Goal: Task Accomplishment & Management: Use online tool/utility

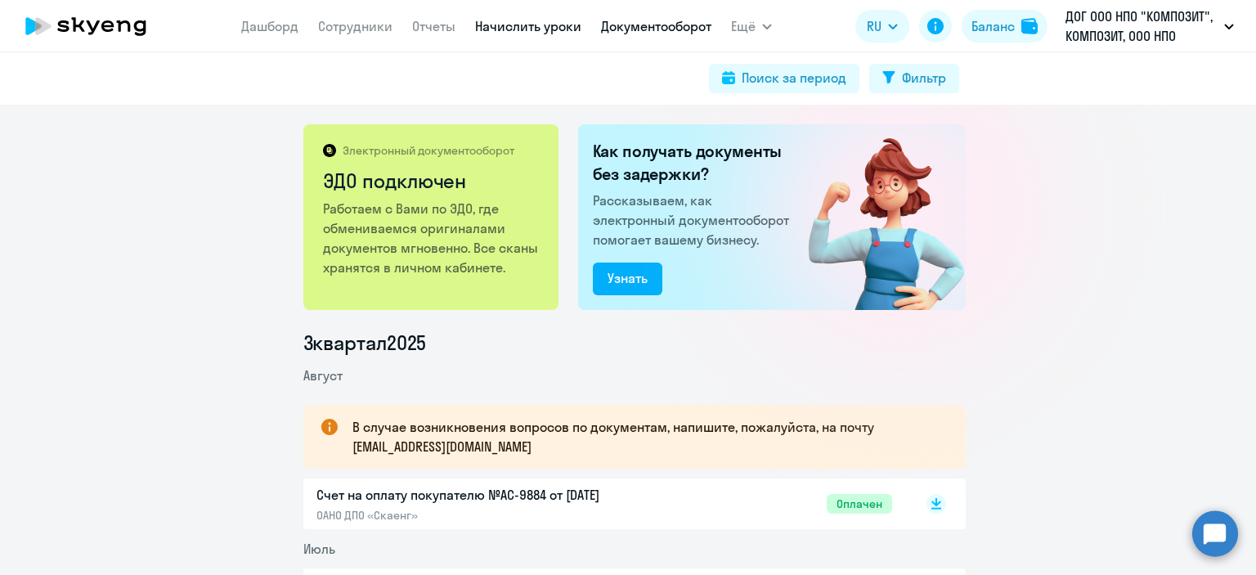
click at [497, 28] on link "Начислить уроки" at bounding box center [528, 26] width 106 height 16
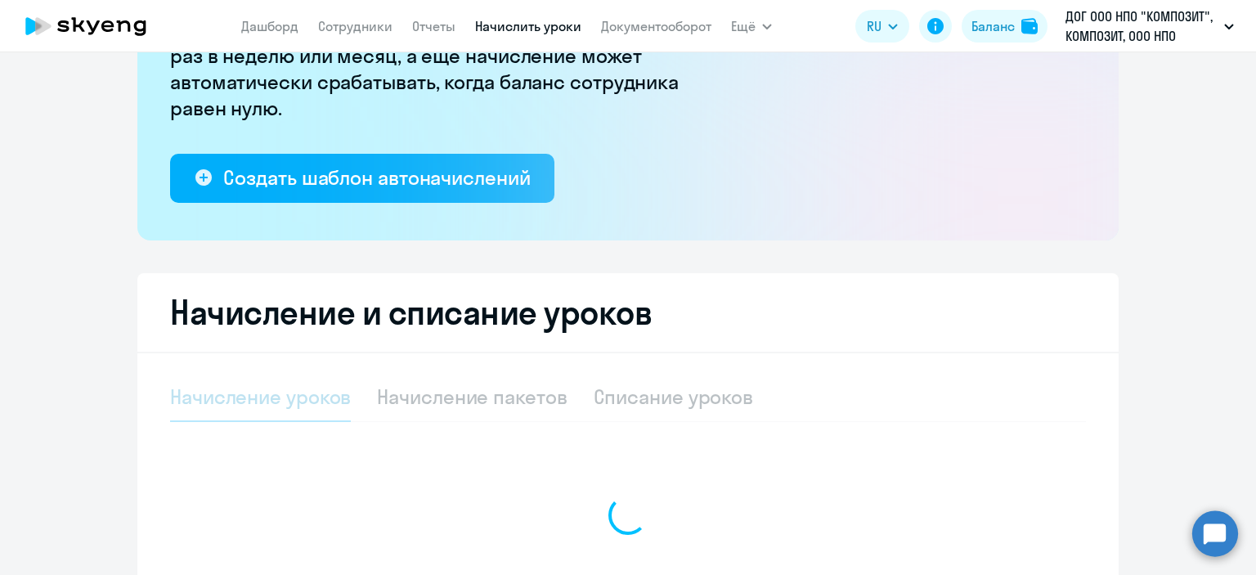
select select "10"
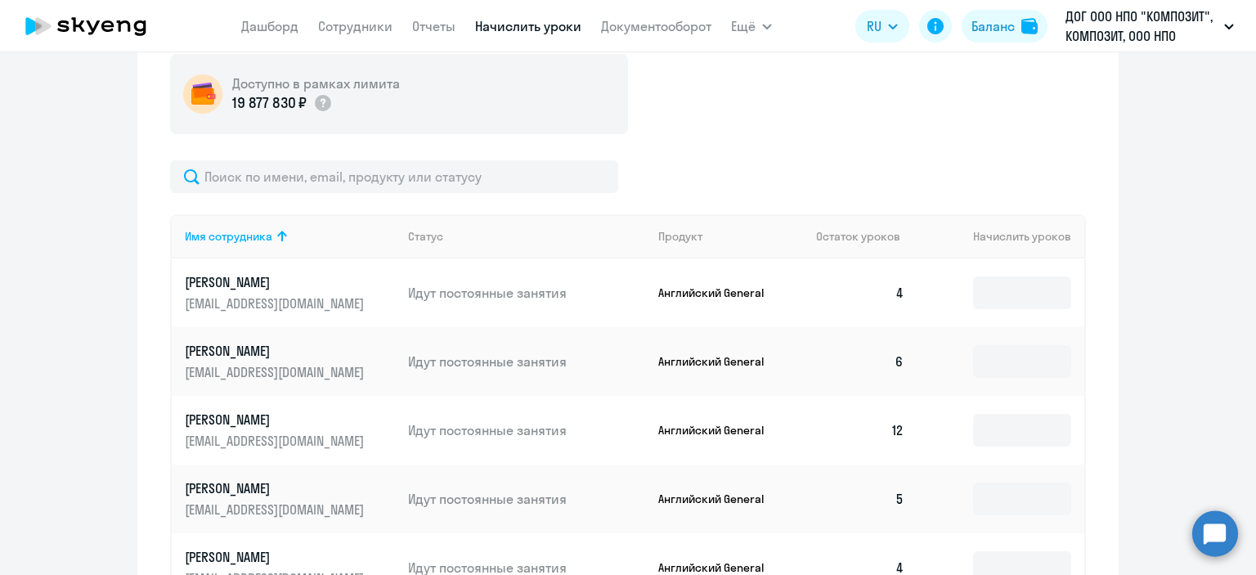
scroll to position [633, 0]
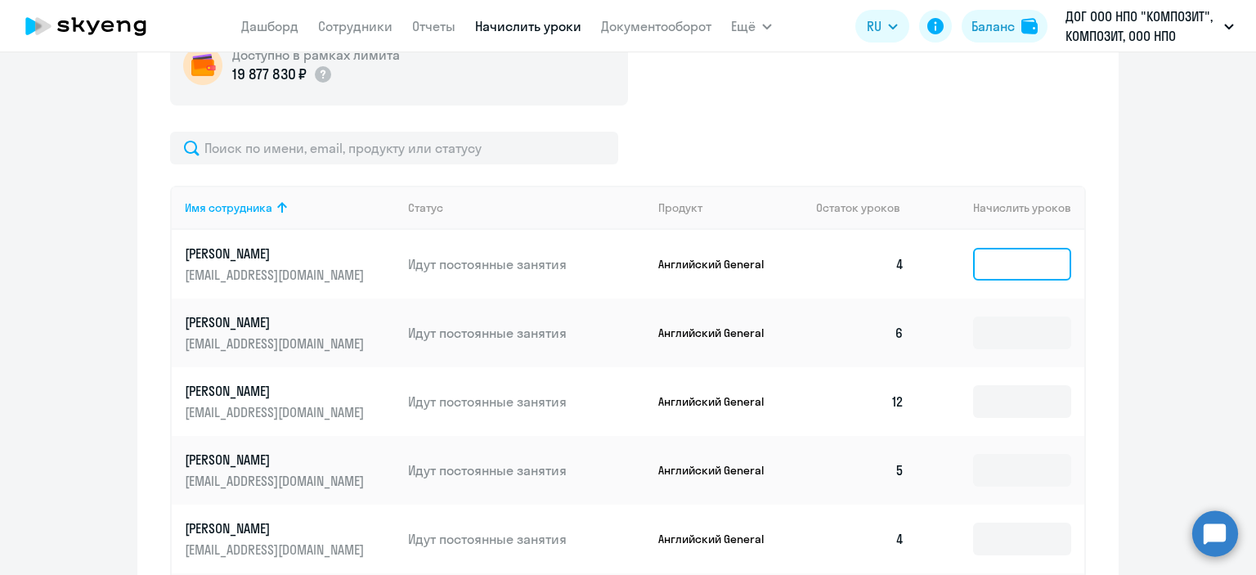
click at [1024, 271] on input at bounding box center [1022, 264] width 98 height 33
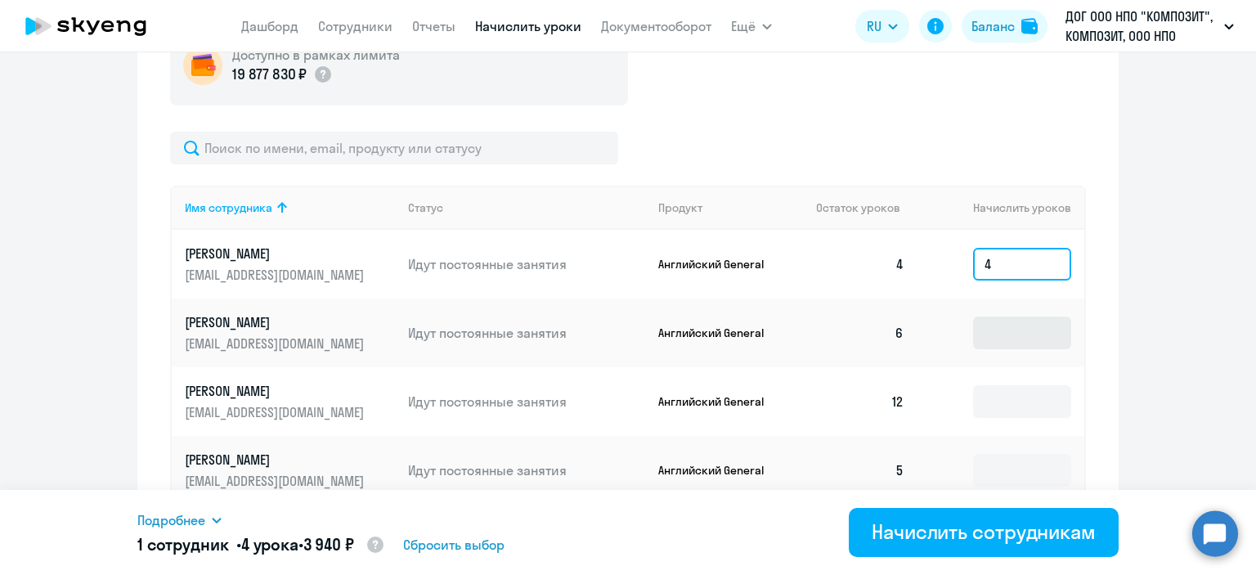
type input "4"
click at [1005, 342] on input at bounding box center [1022, 332] width 98 height 33
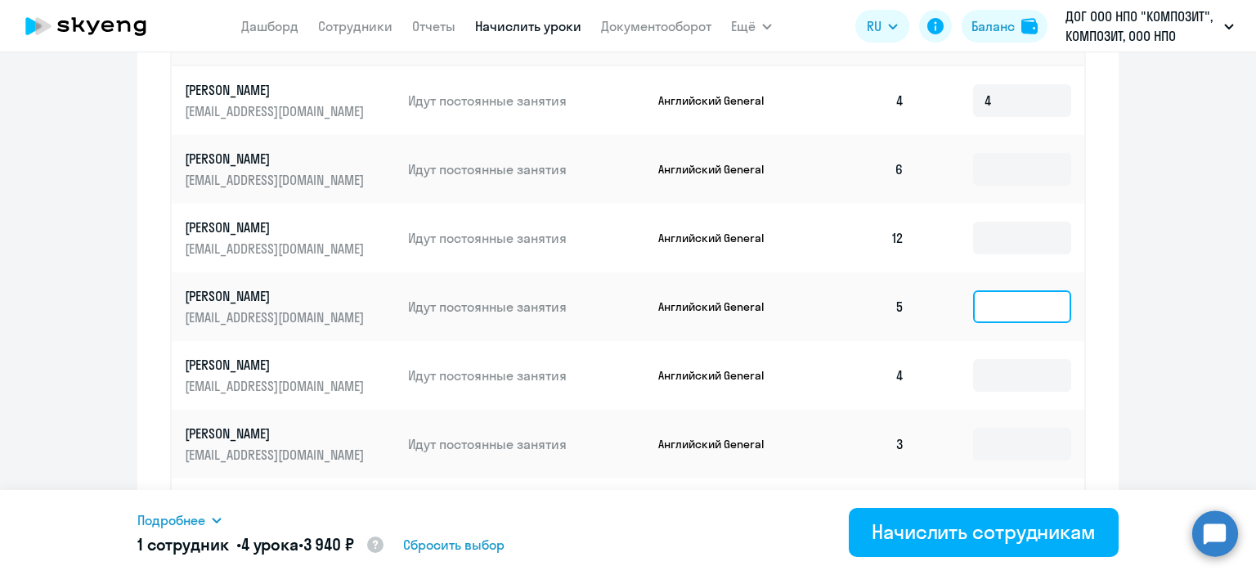
click at [997, 323] on input at bounding box center [1022, 306] width 98 height 33
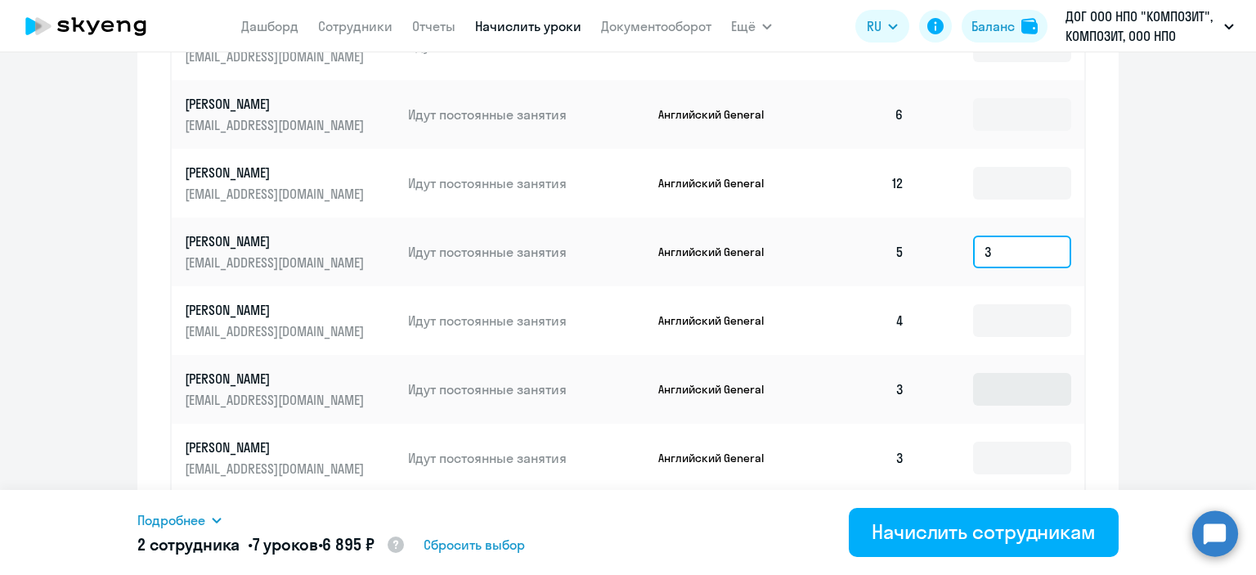
scroll to position [879, 0]
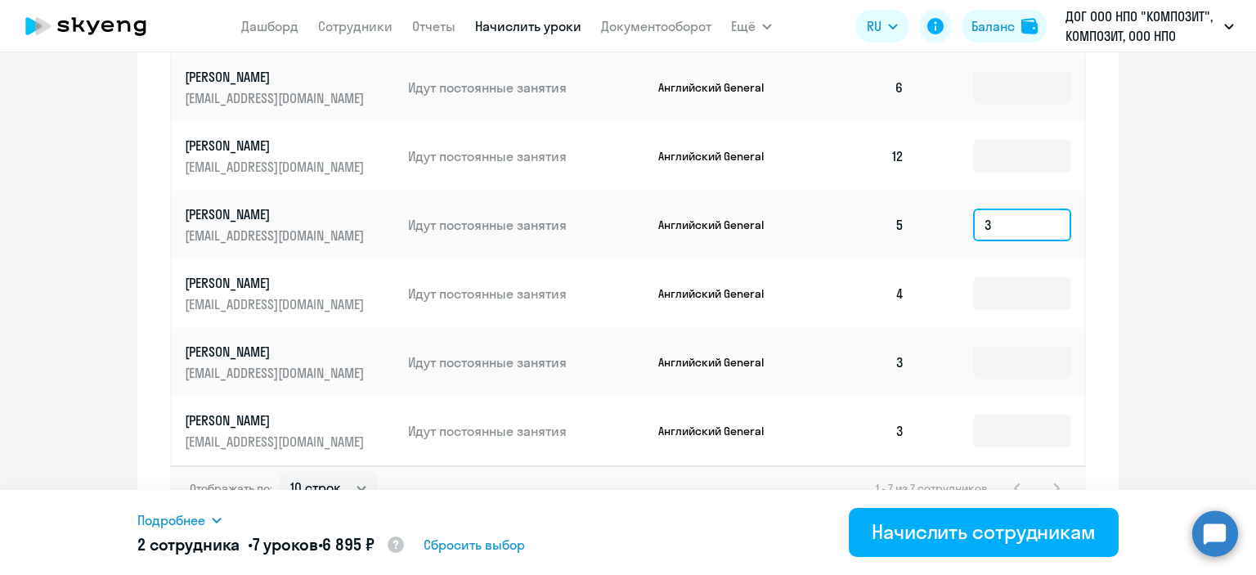
type input "3"
click at [990, 293] on td at bounding box center [1000, 293] width 167 height 69
click at [990, 310] on input at bounding box center [1022, 293] width 98 height 33
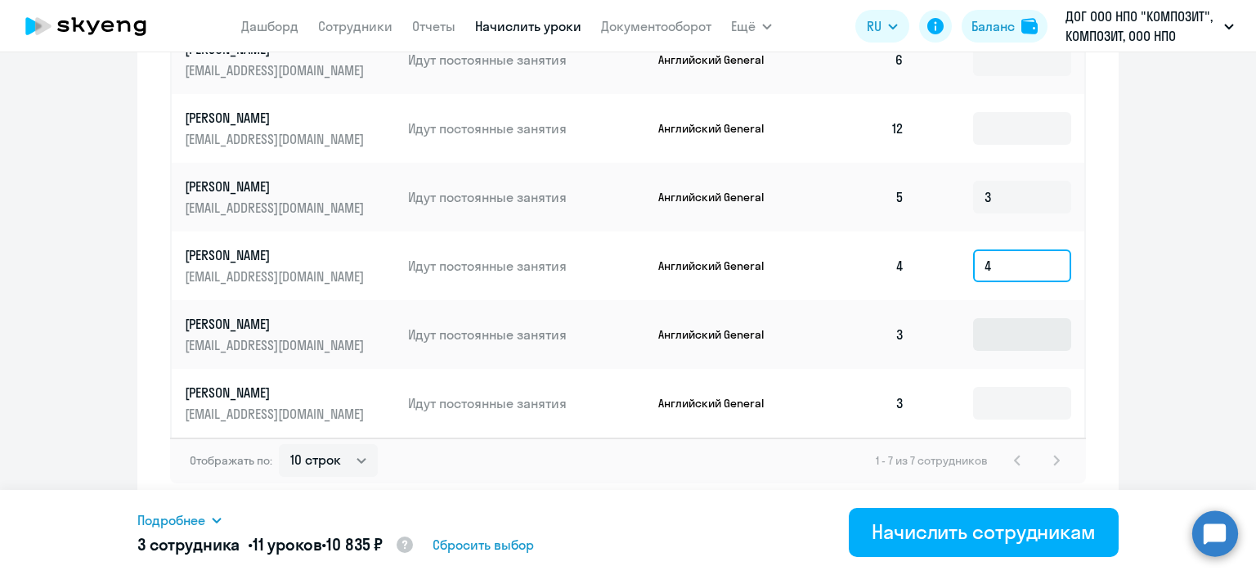
type input "4"
click at [987, 318] on input at bounding box center [1022, 334] width 98 height 33
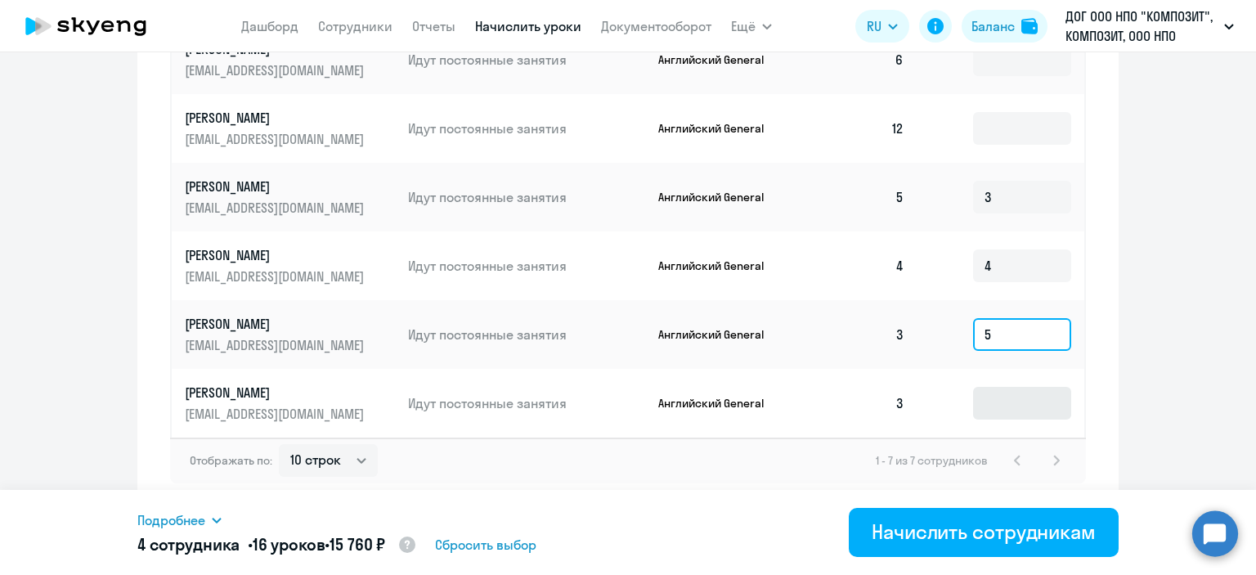
type input "5"
click at [1010, 405] on input at bounding box center [1022, 403] width 98 height 33
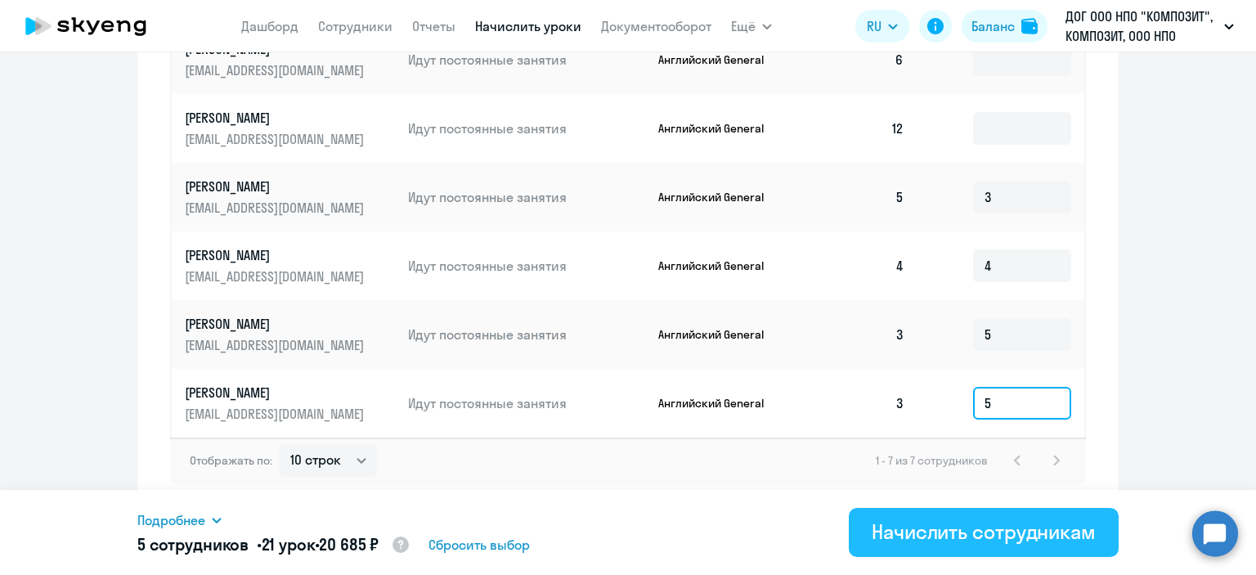
type input "5"
click at [984, 546] on button "Начислить сотрудникам" at bounding box center [983, 532] width 270 height 49
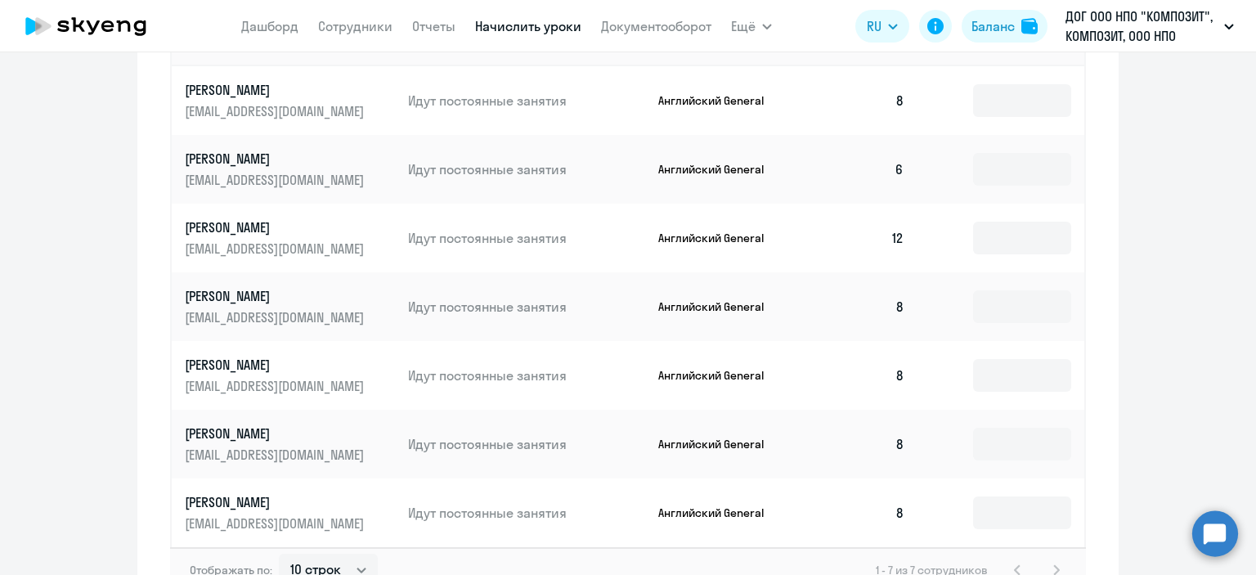
scroll to position [879, 0]
